Goal: Task Accomplishment & Management: Manage account settings

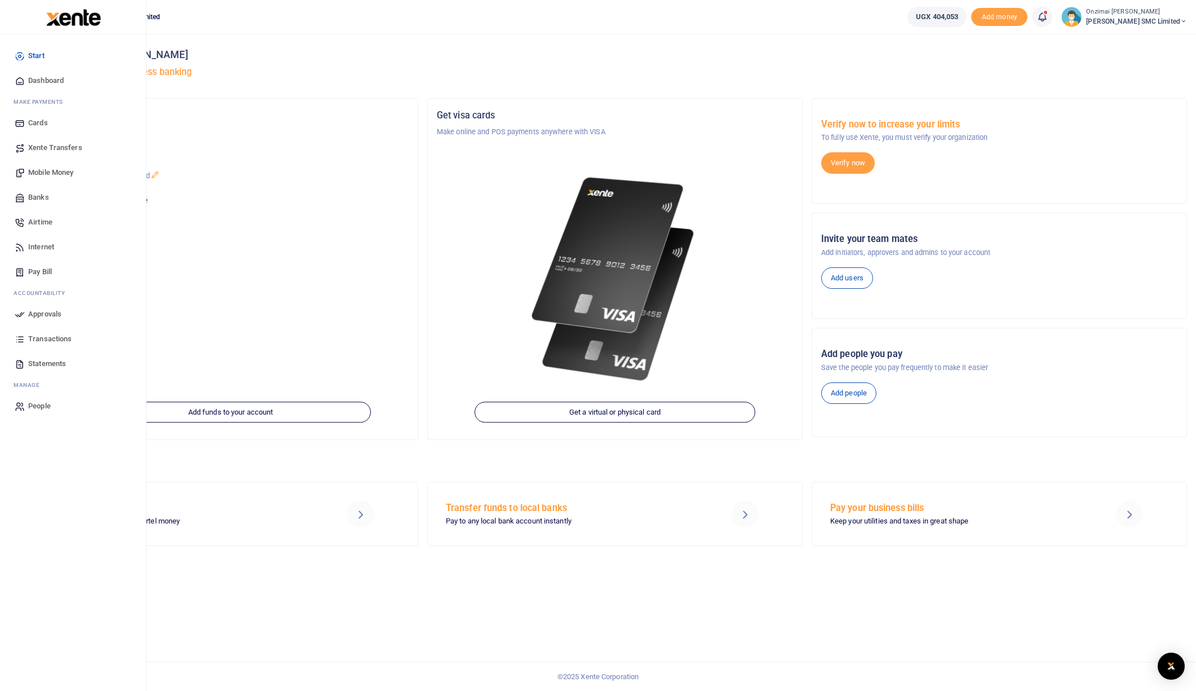
click at [44, 312] on span "Approvals" at bounding box center [44, 313] width 33 height 11
click at [50, 335] on span "Transactions" at bounding box center [49, 338] width 43 height 11
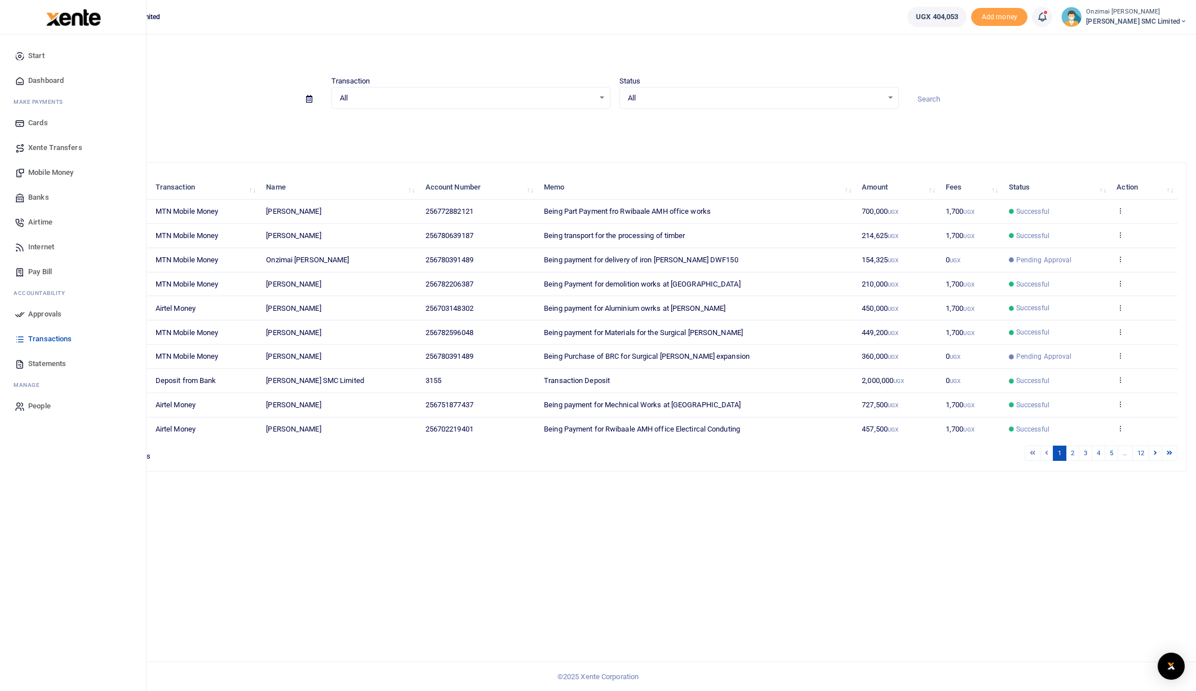
click at [41, 179] on link "Mobile Money" at bounding box center [73, 172] width 128 height 25
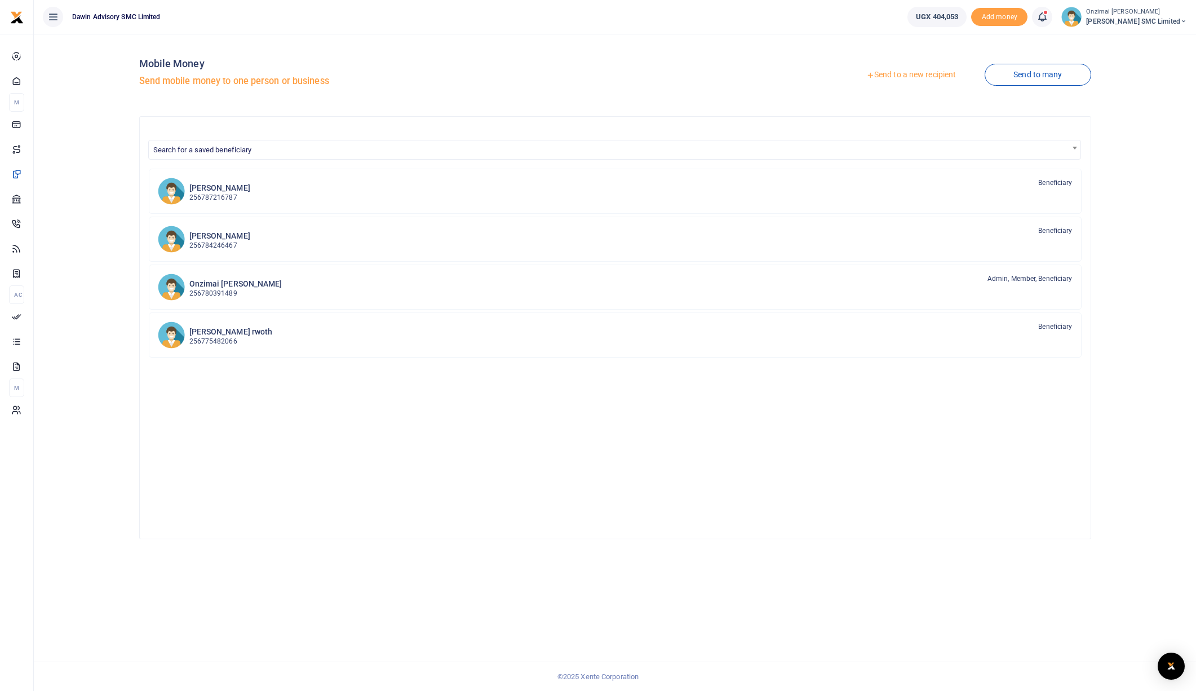
click at [892, 78] on link "Send to a new recipient" at bounding box center [911, 75] width 147 height 20
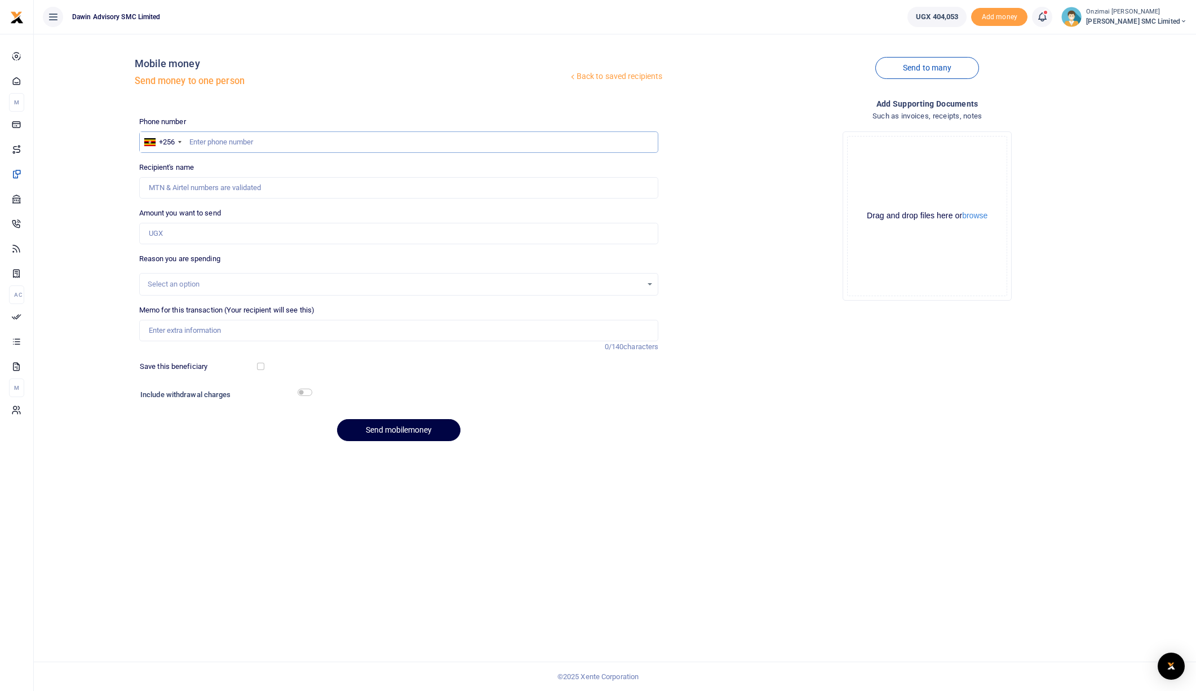
click at [399, 149] on input "text" at bounding box center [399, 141] width 520 height 21
type input "078155825"
click at [174, 236] on input "Amount you want to send" at bounding box center [399, 233] width 520 height 21
type input "130,000"
click at [199, 333] on input "Memo for this transaction (Your recipient will see this)" at bounding box center [399, 330] width 520 height 21
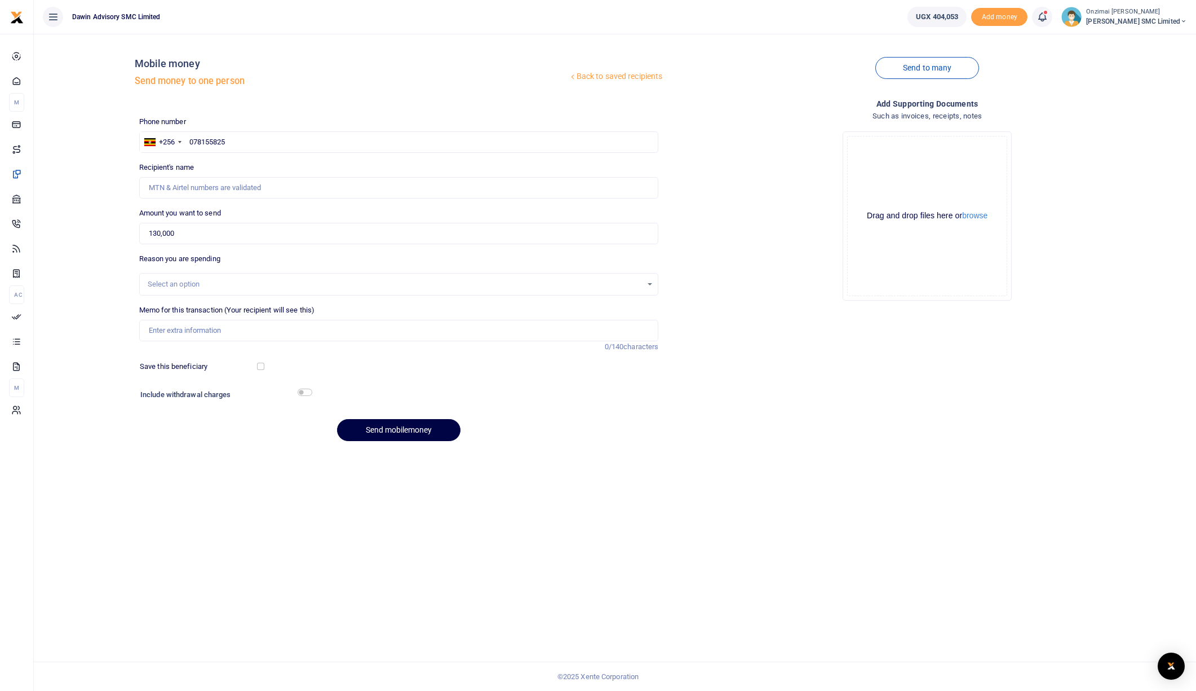
click at [112, 324] on div "Back to saved recipients Mobile money Send money to one person Send to many Pho…" at bounding box center [615, 246] width 1154 height 407
click at [183, 284] on div "Select an option" at bounding box center [395, 284] width 495 height 11
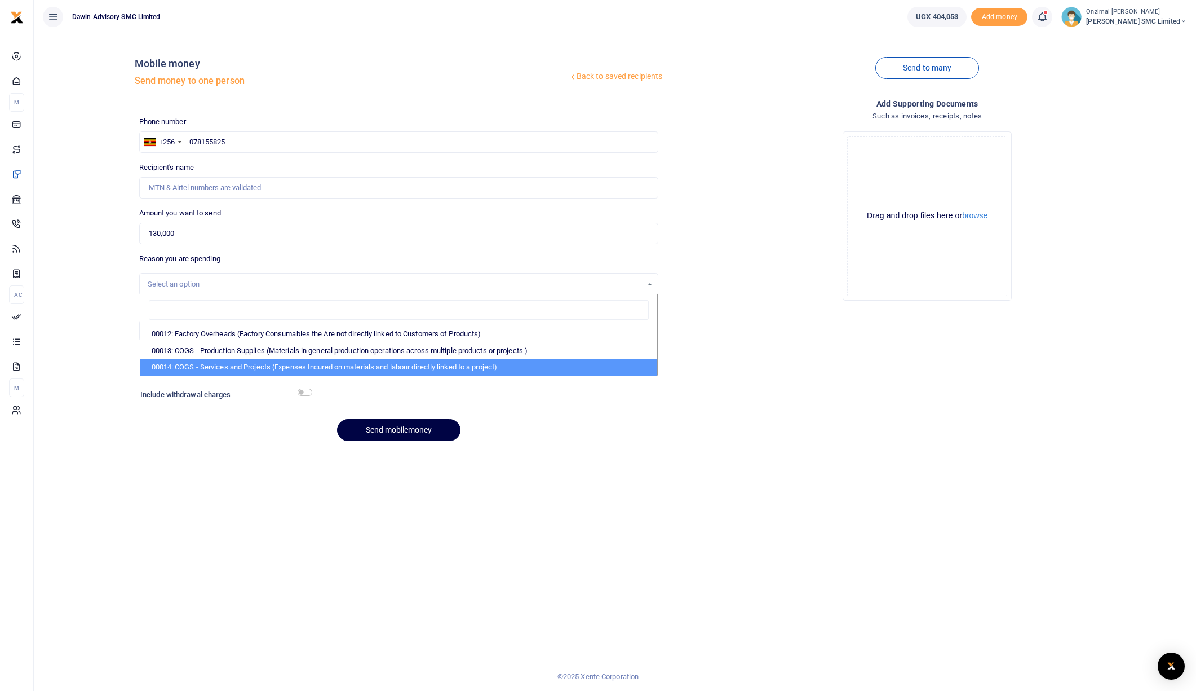
drag, startPoint x: 213, startPoint y: 367, endPoint x: 217, endPoint y: 361, distance: 7.2
click at [217, 361] on li "00014: COGS - Services and Projects (Expenses Incured on materials and labour d…" at bounding box center [399, 367] width 518 height 17
select select "5381"
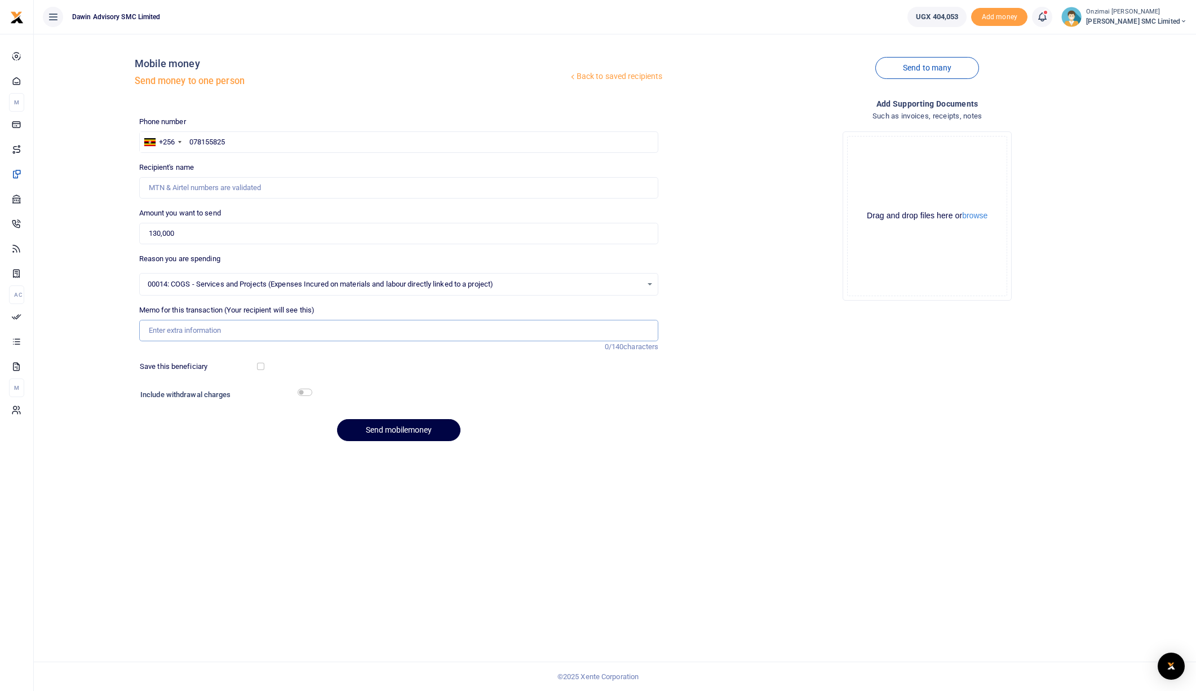
click at [196, 323] on input "Memo for this transaction (Your recipient will see this)" at bounding box center [399, 330] width 520 height 21
click at [195, 137] on input "078155825" at bounding box center [399, 141] width 520 height 21
click at [224, 196] on input "Recipient's name" at bounding box center [399, 187] width 520 height 21
click at [238, 151] on input "78155825" at bounding box center [399, 141] width 520 height 21
click at [199, 136] on input "78155825" at bounding box center [399, 141] width 520 height 21
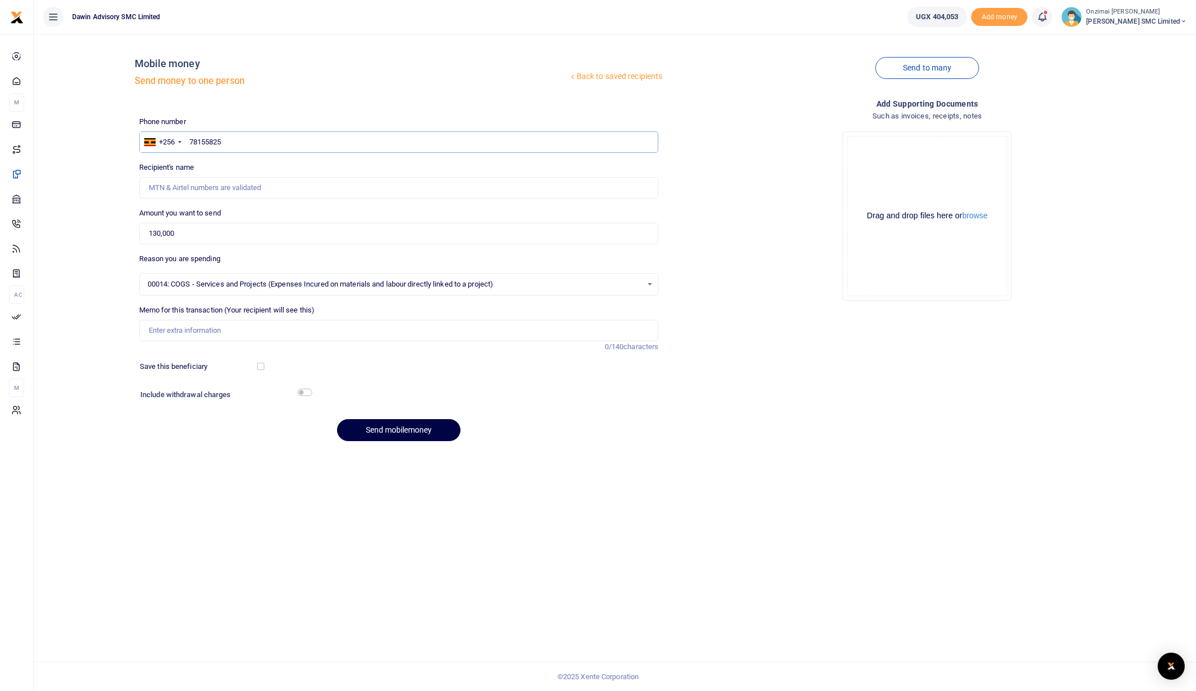
click at [204, 140] on input "78155825" at bounding box center [399, 141] width 520 height 21
type input "781155825"
type input "David Oyirwoth"
type input "781155825"
click at [165, 327] on input "Memo for this transaction (Your recipient will see this)" at bounding box center [399, 330] width 520 height 21
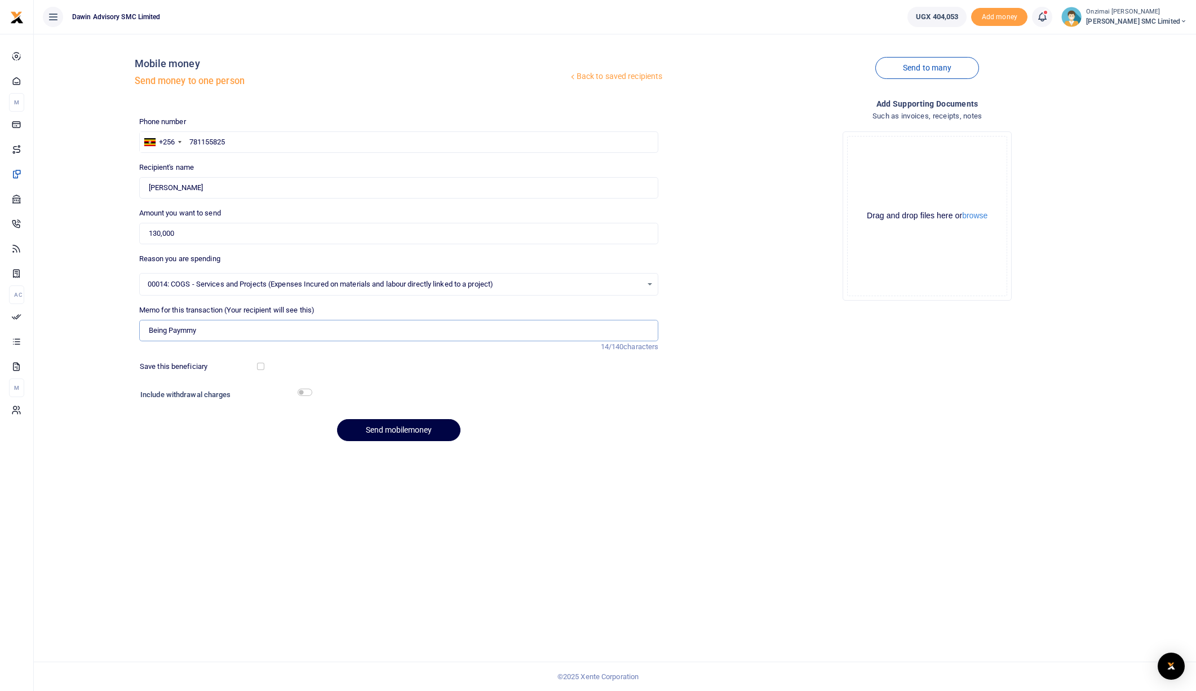
drag, startPoint x: 210, startPoint y: 332, endPoint x: 179, endPoint y: 334, distance: 31.7
click at [179, 334] on input "Being Paymrny" at bounding box center [399, 330] width 520 height 21
click at [78, 354] on div "Back to saved recipients Mobile money Send money to one person Send to many Pho…" at bounding box center [615, 246] width 1154 height 407
click at [207, 332] on input "Being Payment for" at bounding box center [399, 330] width 520 height 21
click at [214, 332] on input "Being Payment for" at bounding box center [399, 330] width 520 height 21
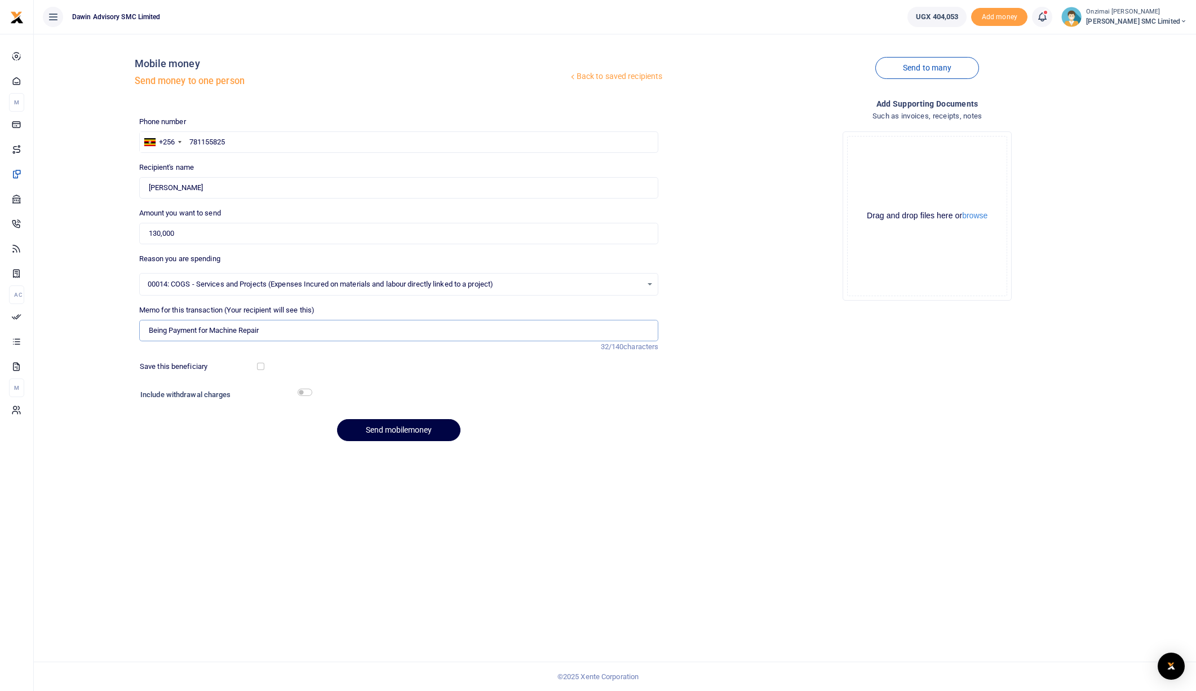
type input "Being Payment for Machine Repair"
click at [304, 392] on input "checkbox" at bounding box center [305, 391] width 15 height 7
checkbox input "true"
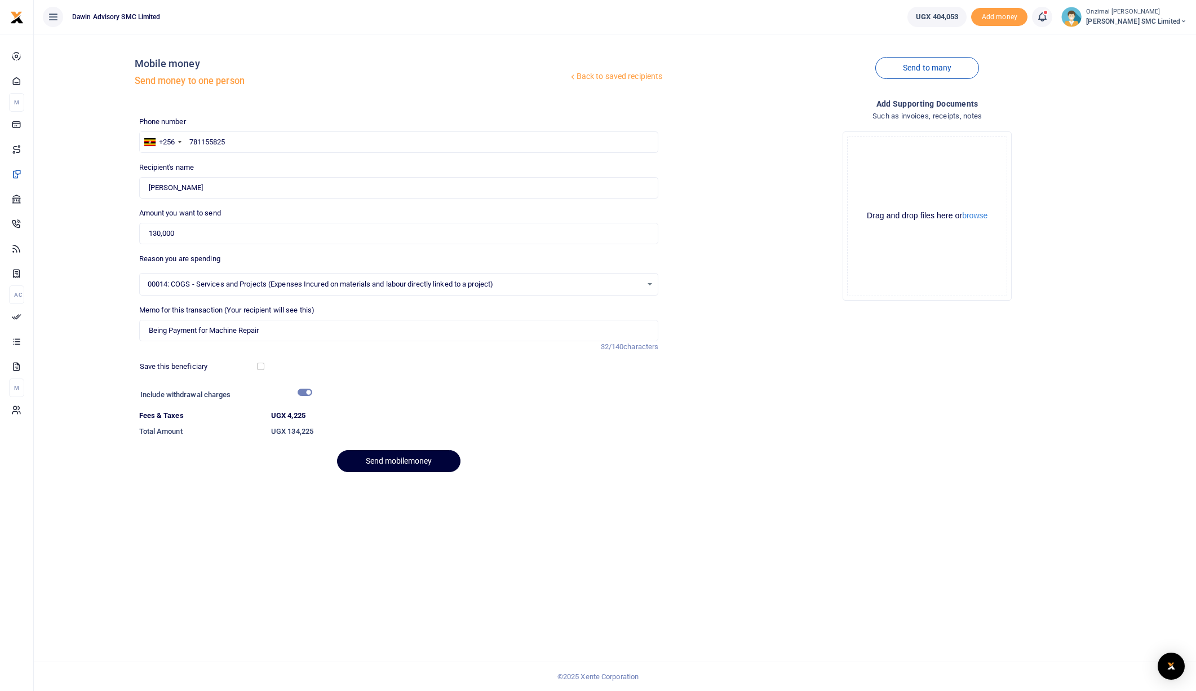
click at [366, 461] on button "Send mobilemoney" at bounding box center [398, 461] width 123 height 22
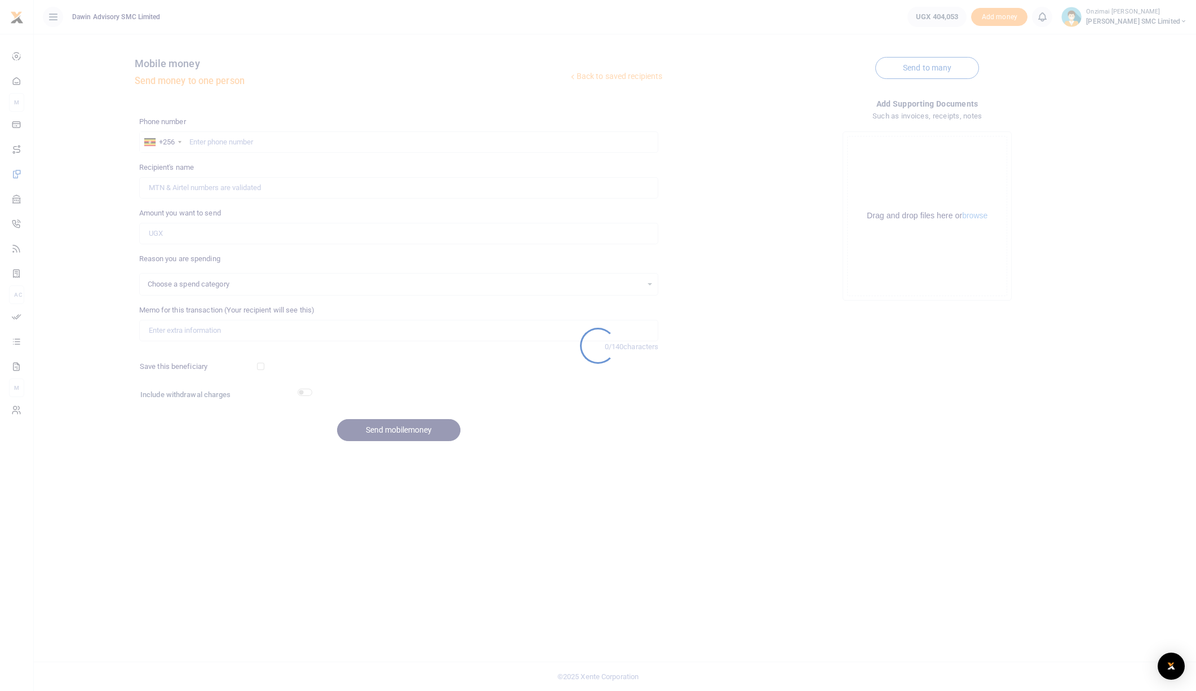
select select
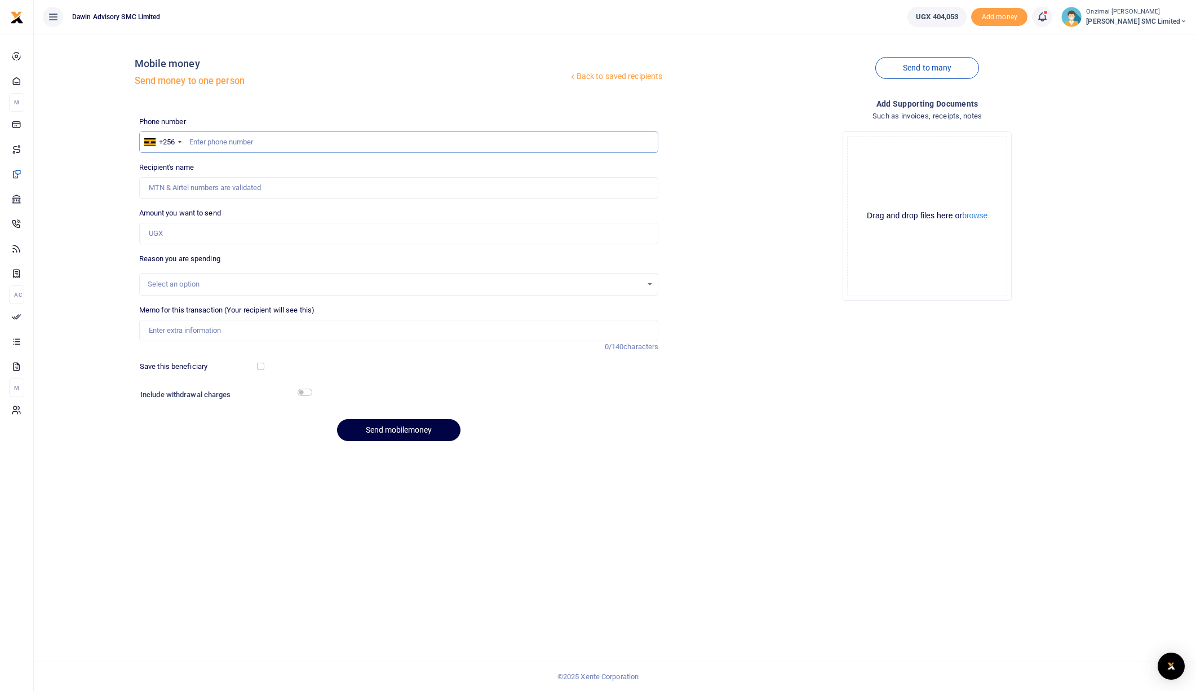
click at [282, 144] on input "text" at bounding box center [399, 141] width 520 height 21
type input "0750300290"
click at [213, 239] on input "Amount you want to send" at bounding box center [399, 233] width 520 height 21
type input "2"
type input "Fredrick Onzimai"
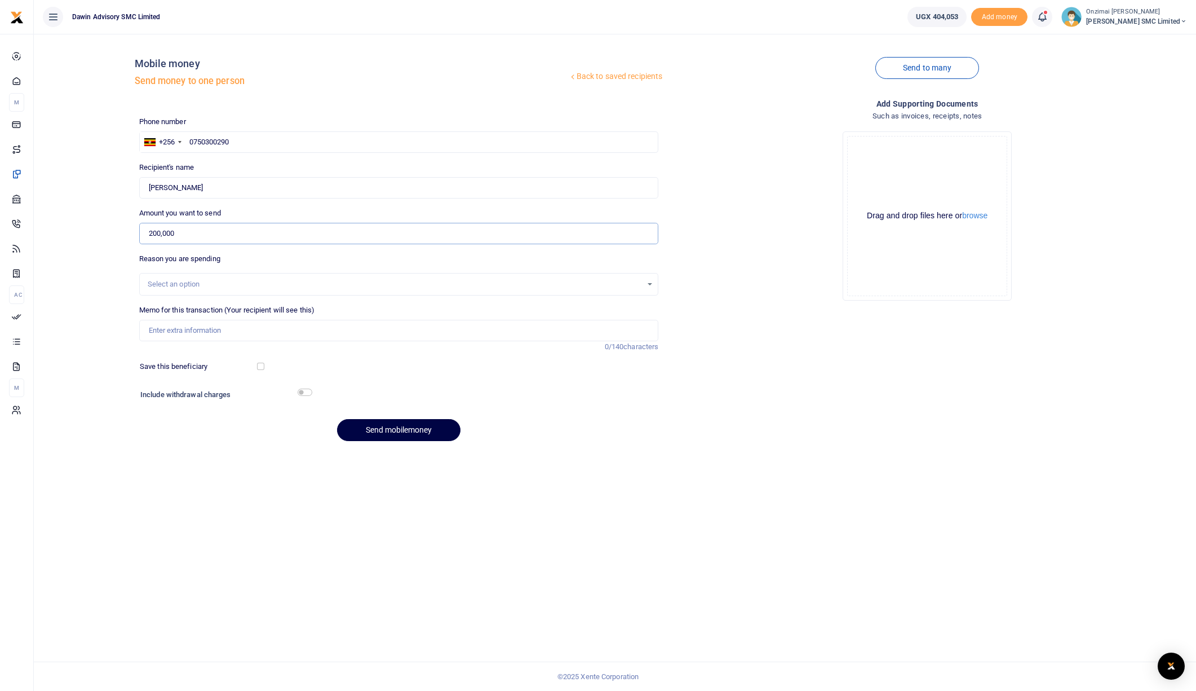
type input "200,000"
click at [201, 290] on div "Select an option" at bounding box center [399, 284] width 519 height 12
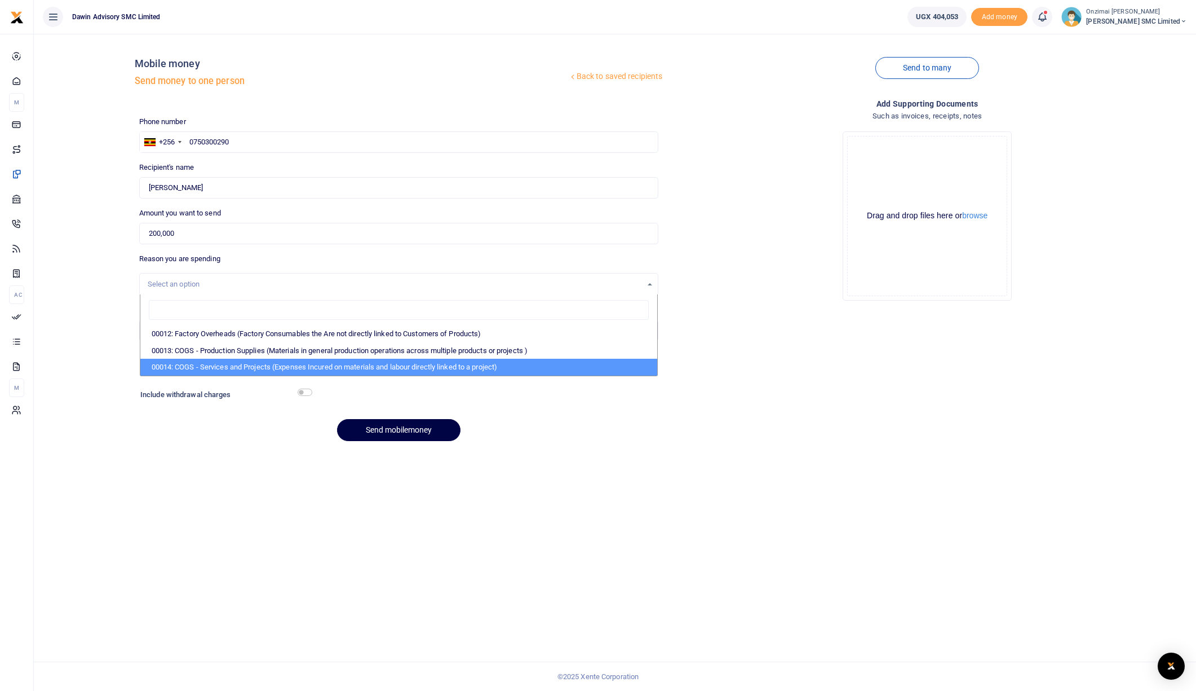
click at [199, 364] on li "00014: COGS - Services and Projects (Expenses Incured on materials and labour d…" at bounding box center [399, 367] width 518 height 17
select select "5381"
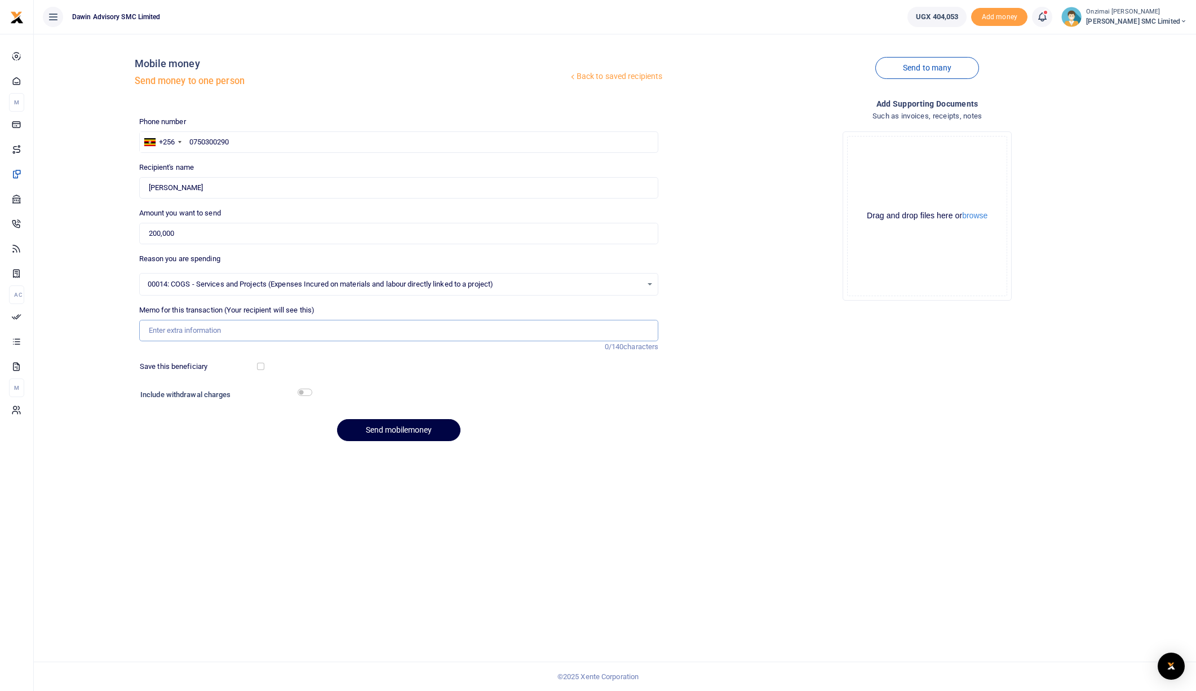
click at [188, 335] on input "Memo for this transaction (Your recipient will see this)" at bounding box center [399, 330] width 520 height 21
drag, startPoint x: 151, startPoint y: 330, endPoint x: 240, endPoint y: 334, distance: 88.6
click at [240, 334] on input "Operatoins Expenses" at bounding box center [399, 330] width 520 height 21
drag, startPoint x: 145, startPoint y: 332, endPoint x: 184, endPoint y: 332, distance: 38.3
click at [184, 332] on input "Operatoins Expenses" at bounding box center [399, 330] width 520 height 21
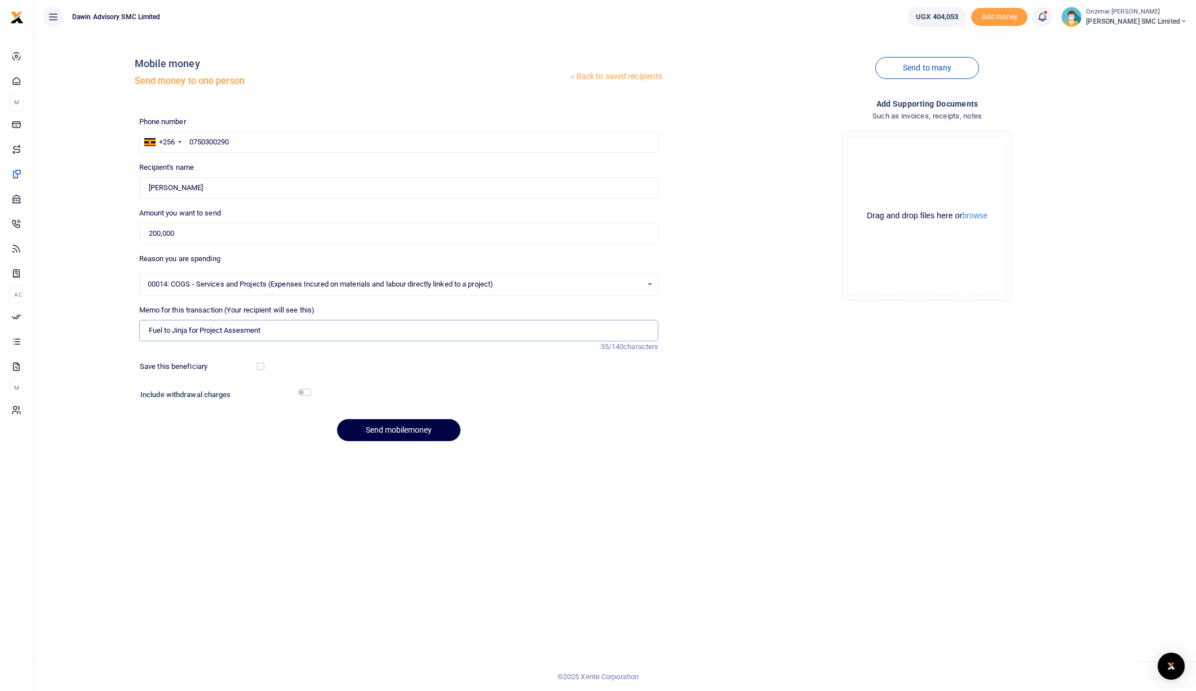
click at [169, 329] on input "Fuel to Jinja for Project Assesment" at bounding box center [399, 330] width 520 height 21
click at [148, 329] on input "Fuel to Jinja for Project Assesment" at bounding box center [399, 330] width 520 height 21
type input "Being Payment to Total as Fuel to Jinja for Project Assesment"
click at [409, 436] on button "Send mobilemoney" at bounding box center [398, 430] width 123 height 22
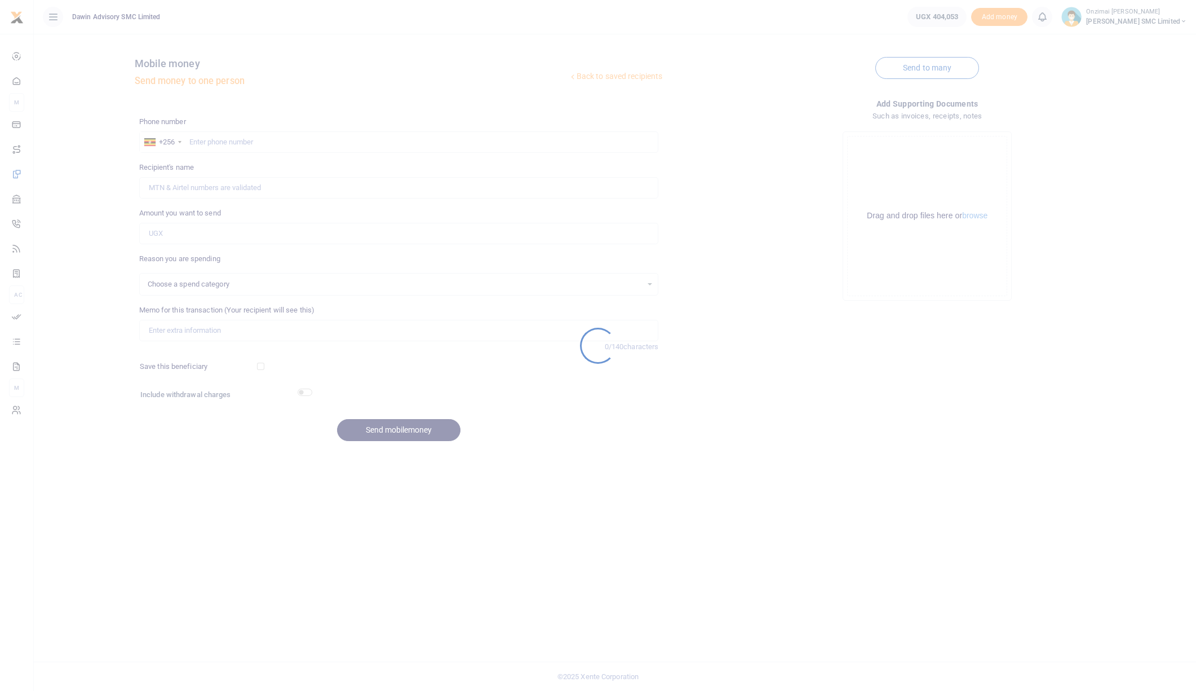
select select
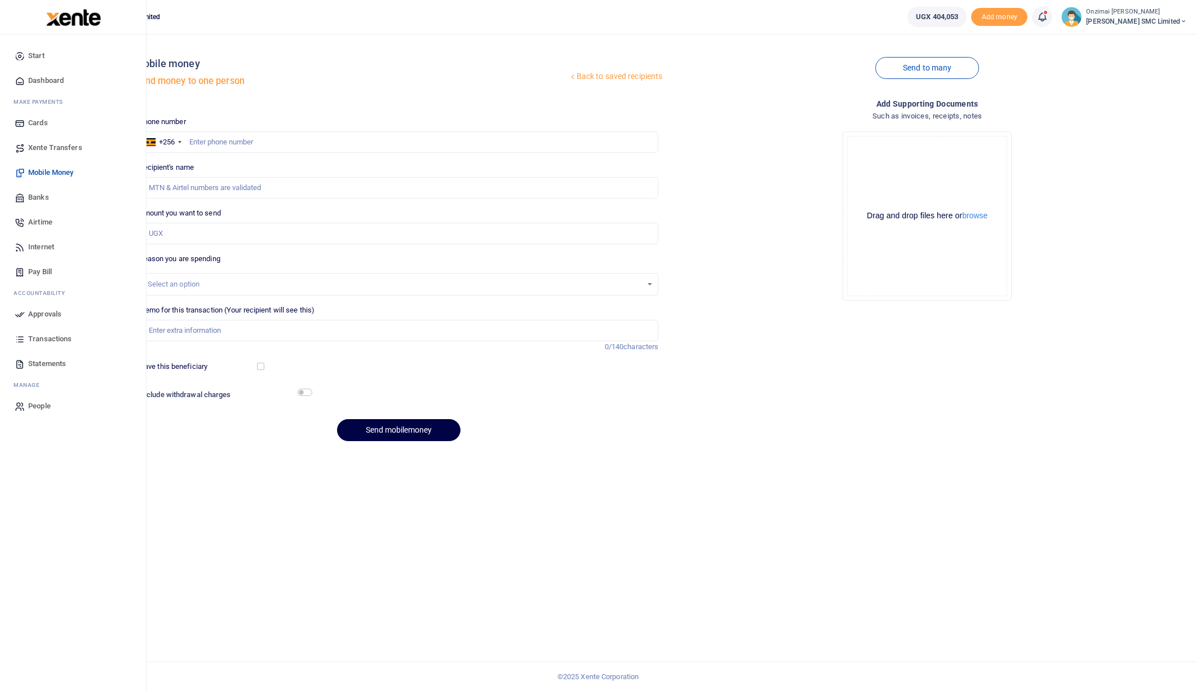
click at [48, 315] on span "Approvals" at bounding box center [44, 313] width 33 height 11
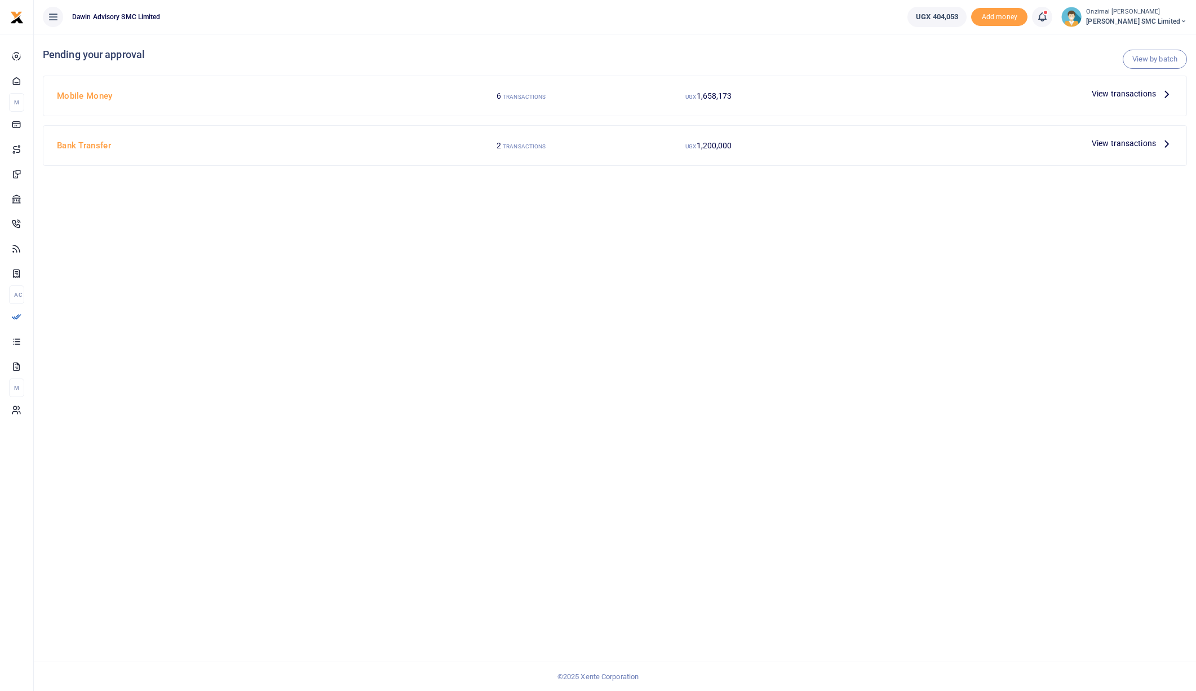
click at [1113, 91] on span "View transactions" at bounding box center [1124, 93] width 64 height 12
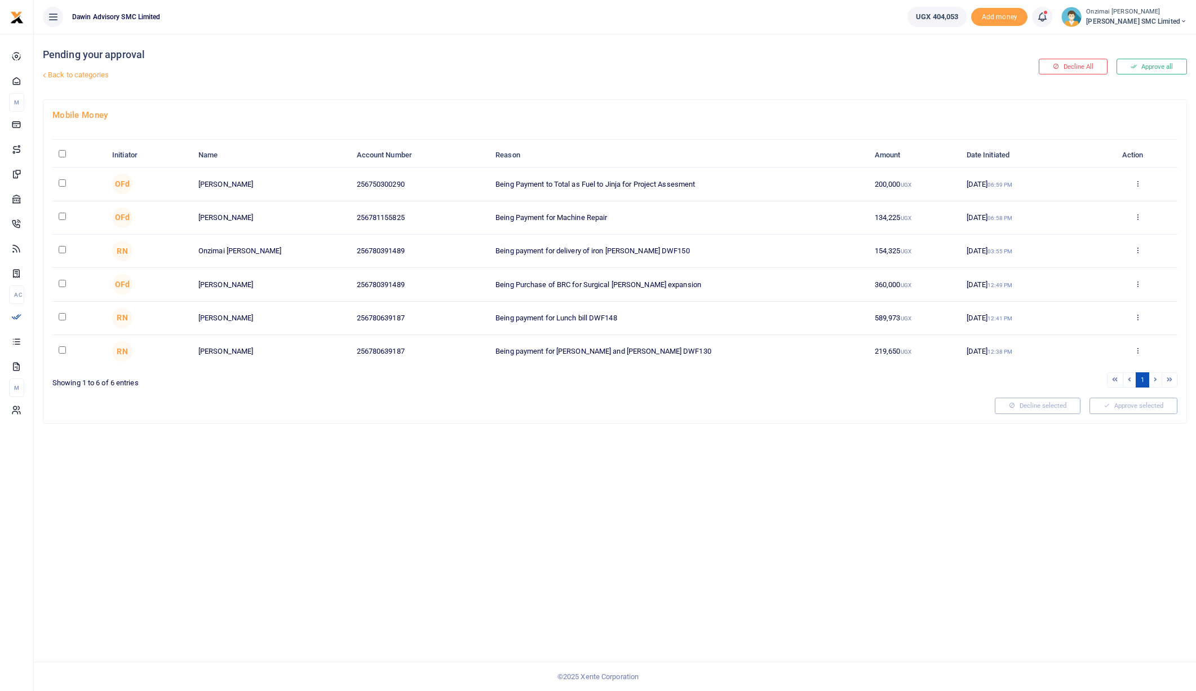
click at [61, 180] on input "checkbox" at bounding box center [62, 182] width 7 height 7
checkbox input "true"
click at [63, 215] on input "checkbox" at bounding box center [62, 216] width 7 height 7
checkbox input "true"
click at [1116, 402] on button "Approve selected (2)" at bounding box center [1130, 405] width 96 height 16
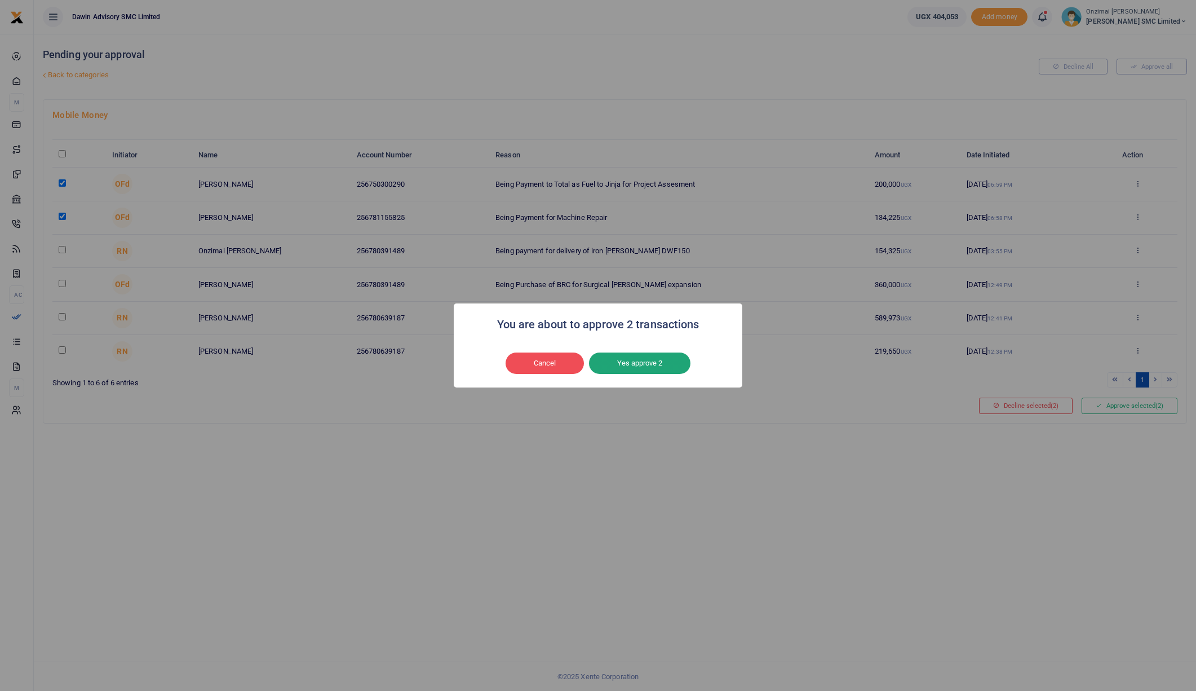
click at [656, 364] on button "Yes approve 2" at bounding box center [639, 362] width 101 height 21
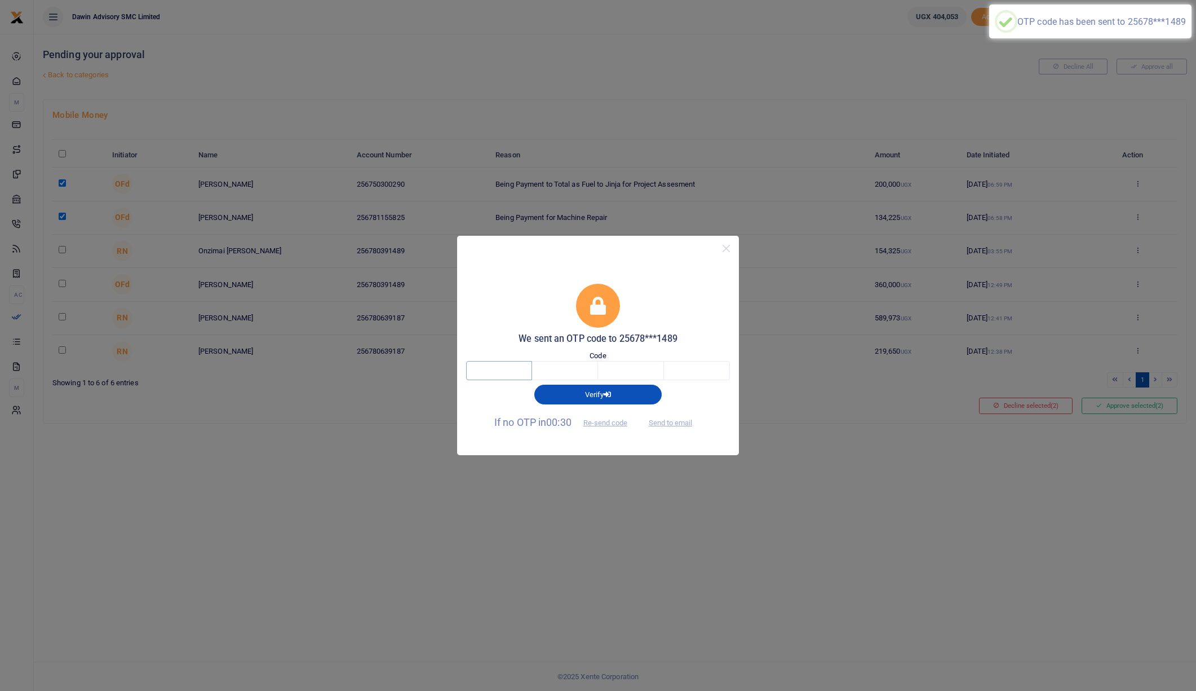
click at [507, 376] on input "text" at bounding box center [499, 370] width 66 height 19
click at [549, 248] on div at bounding box center [598, 248] width 282 height 25
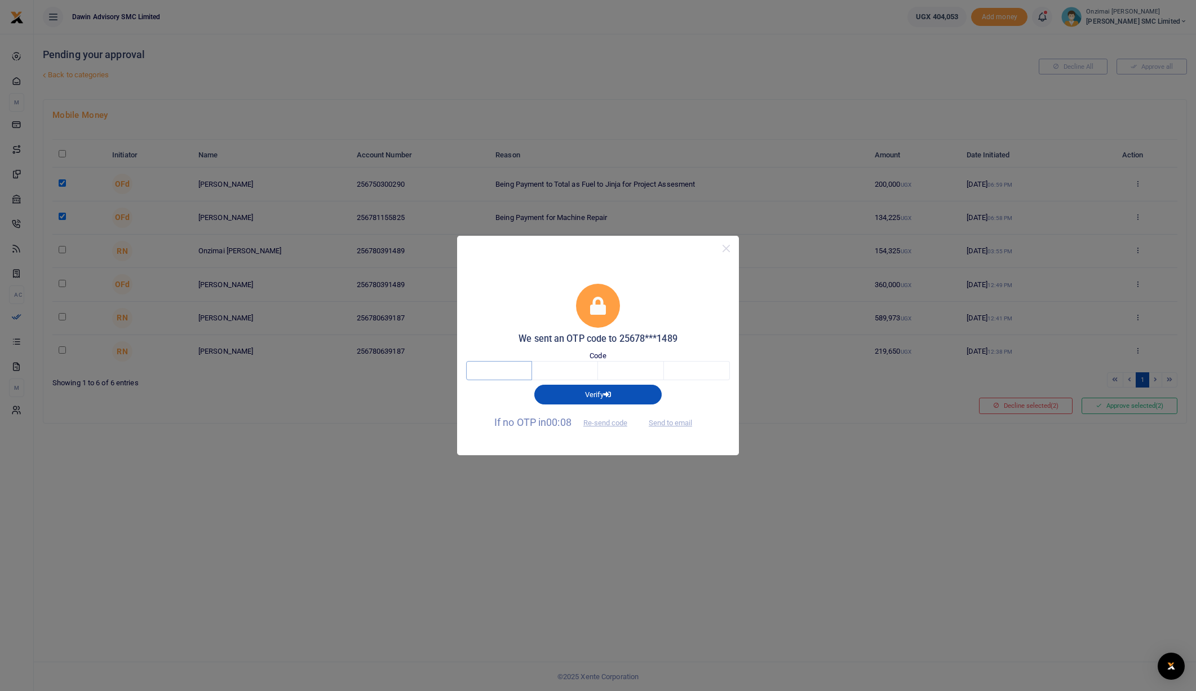
click at [518, 363] on input "text" at bounding box center [499, 370] width 66 height 19
type input "9"
type input "7"
type input "5"
type input "9"
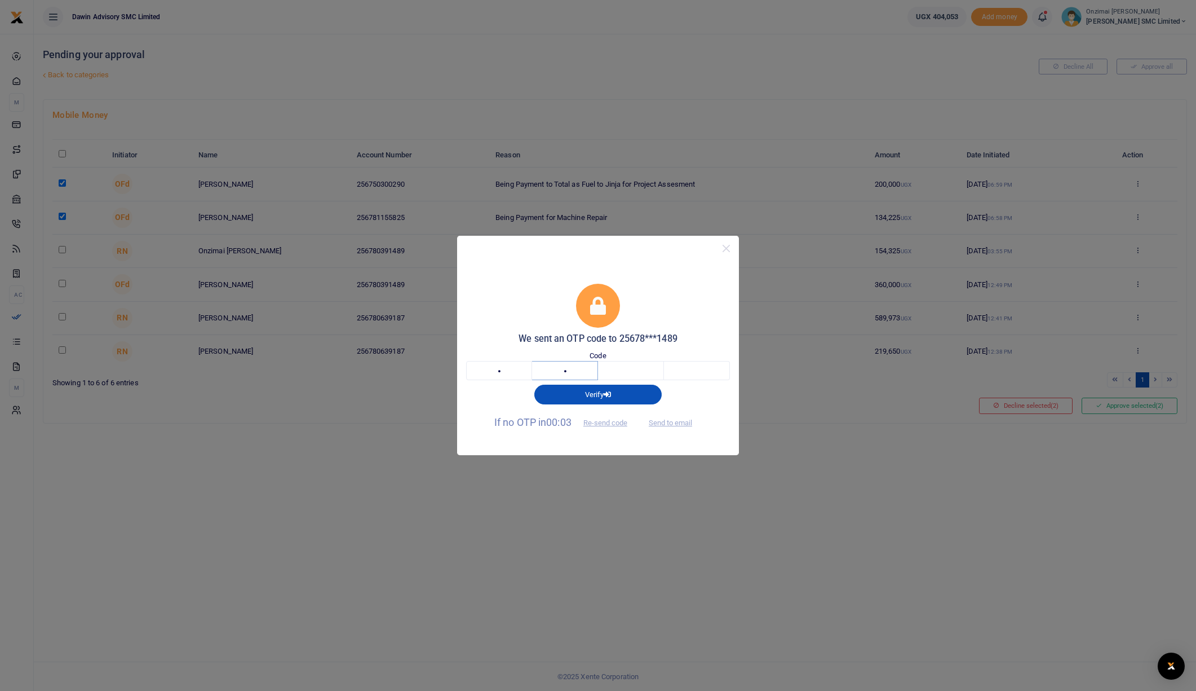
type input "7"
type input "5"
type input "1"
